Goal: Task Accomplishment & Management: Use online tool/utility

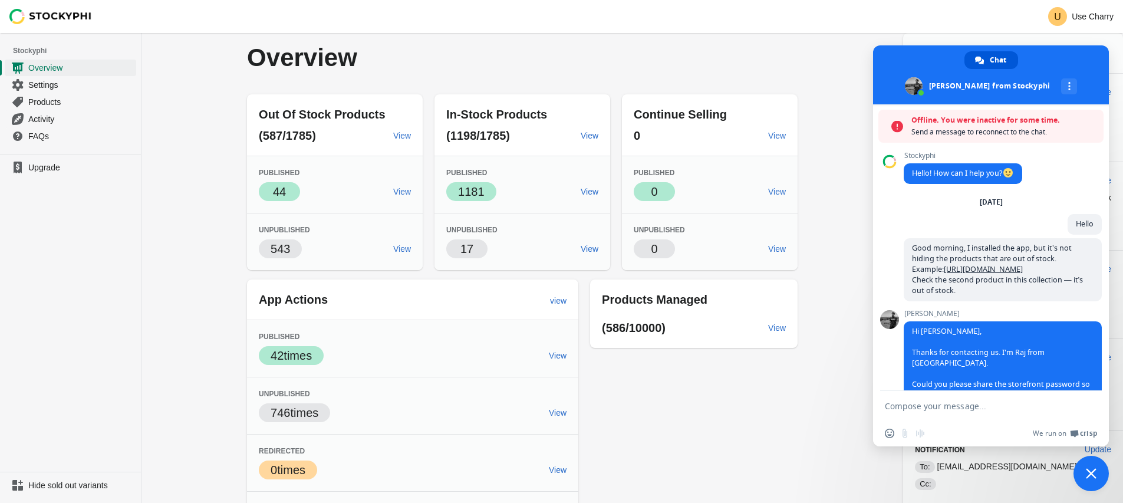
scroll to position [328, 0]
